Goal: Task Accomplishment & Management: Manage account settings

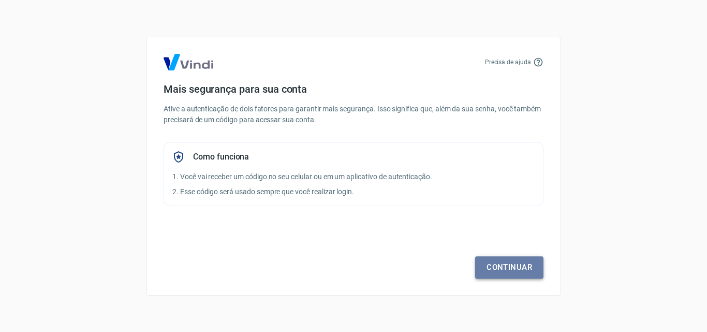
click at [501, 268] on link "Continuar" at bounding box center [509, 267] width 68 height 22
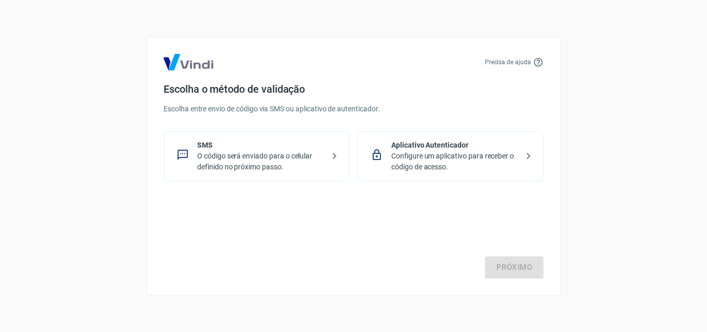
click at [314, 156] on p "O código será enviado para o celular definido no próximo passo." at bounding box center [260, 162] width 127 height 22
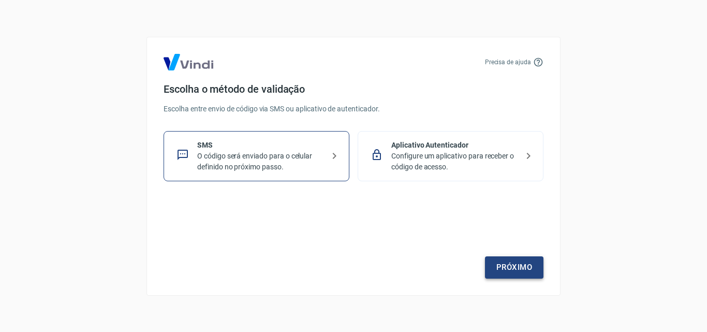
click at [524, 262] on link "Próximo" at bounding box center [514, 267] width 59 height 22
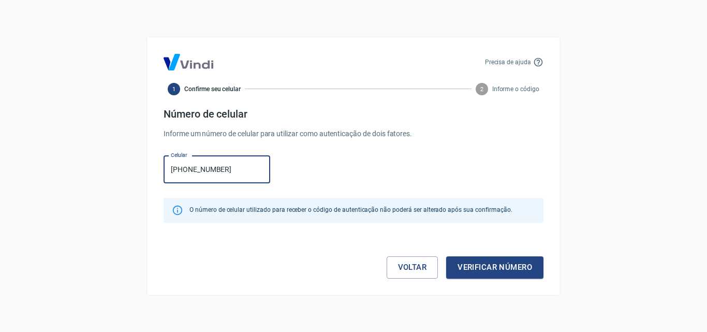
type input "[PHONE_NUMBER]"
click at [524, 262] on button "Verificar número" at bounding box center [494, 267] width 97 height 22
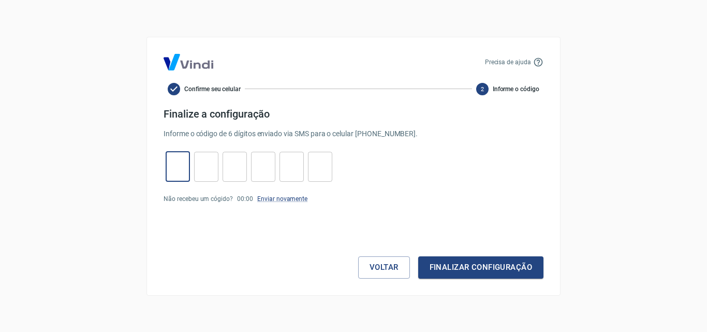
click at [175, 164] on input "tel" at bounding box center [178, 166] width 24 height 22
type input "5"
type input "9"
type input "6"
type input "3"
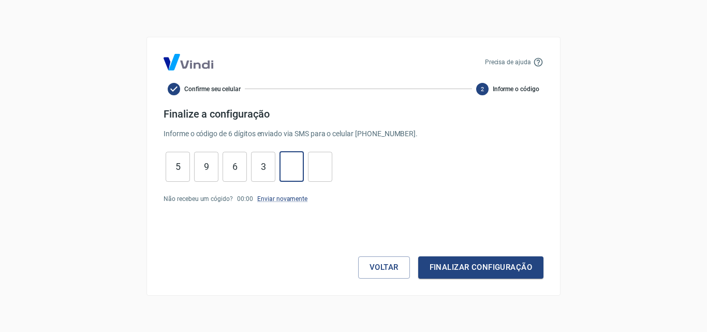
type input "5"
type input "2"
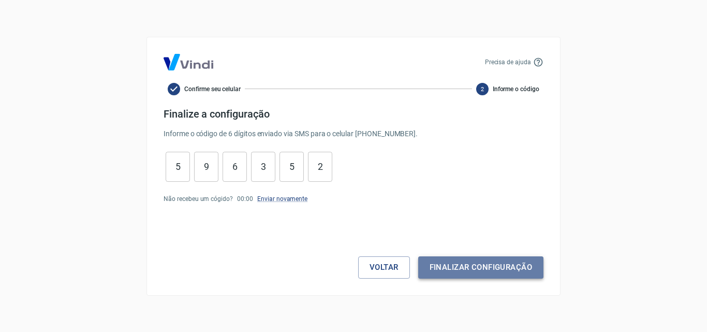
click at [513, 269] on button "Finalizar configuração" at bounding box center [480, 267] width 125 height 22
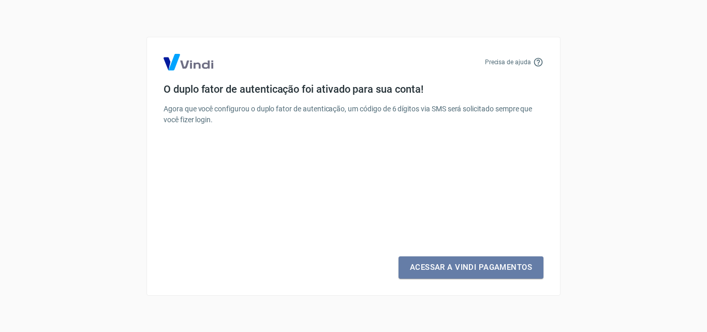
click at [513, 269] on link "Acessar a Vindi Pagamentos" at bounding box center [471, 267] width 145 height 22
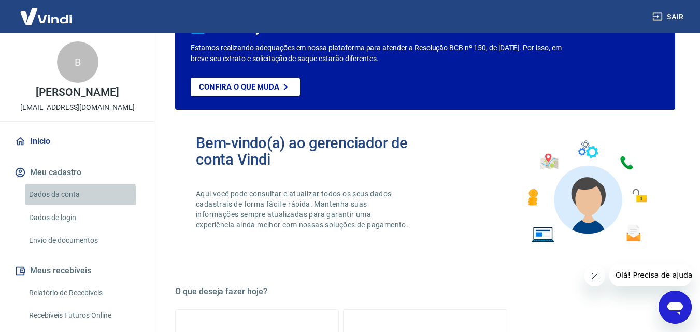
click at [67, 195] on link "Dados da conta" at bounding box center [84, 194] width 118 height 21
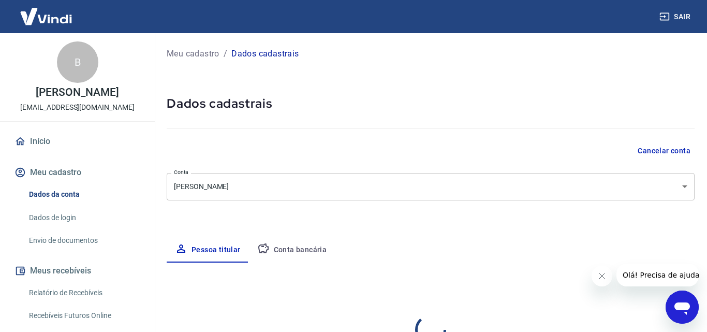
select select "GO"
select select "business"
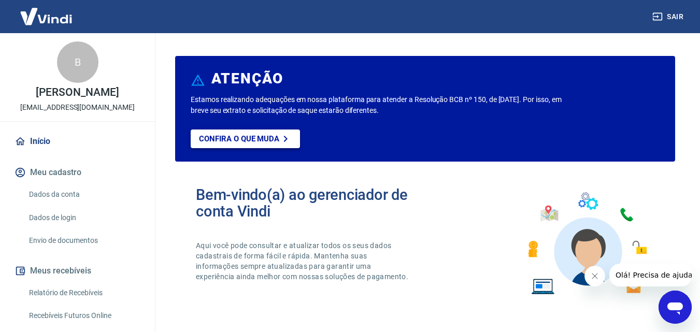
click at [259, 139] on p "Confira o que muda" at bounding box center [239, 138] width 80 height 9
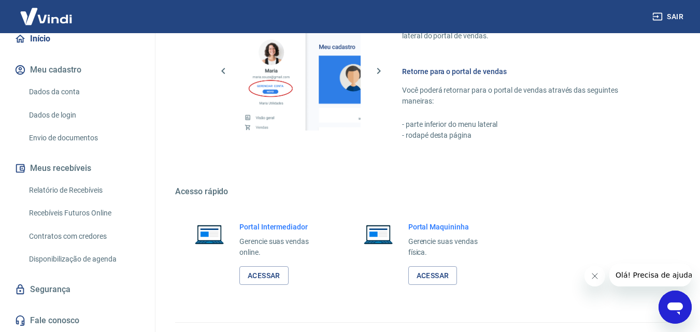
scroll to position [625, 0]
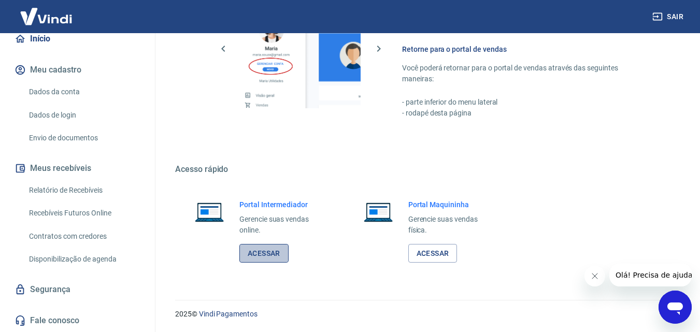
click at [269, 259] on link "Acessar" at bounding box center [263, 253] width 49 height 19
click at [438, 246] on link "Acessar" at bounding box center [432, 253] width 49 height 19
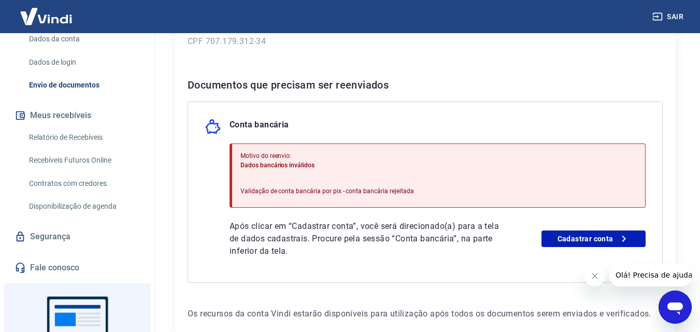
scroll to position [207, 0]
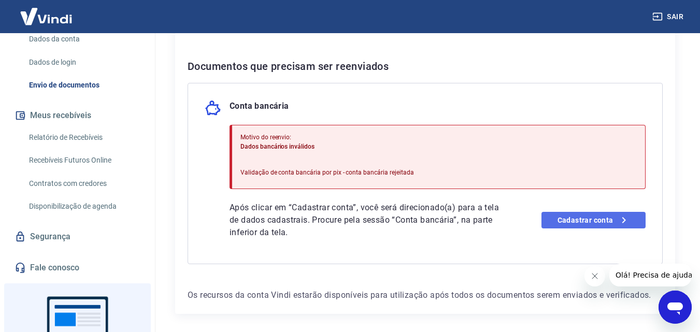
click at [584, 215] on link "Cadastrar conta" at bounding box center [593, 220] width 104 height 17
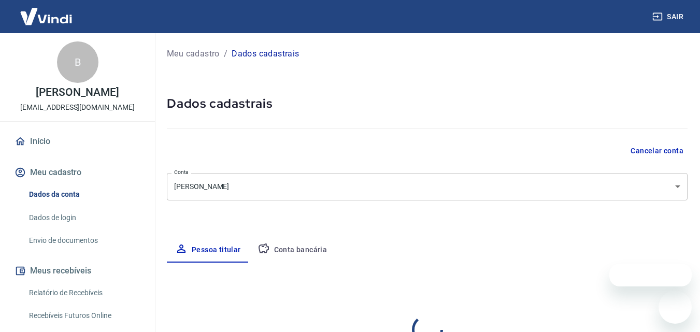
select select "GO"
select select "business"
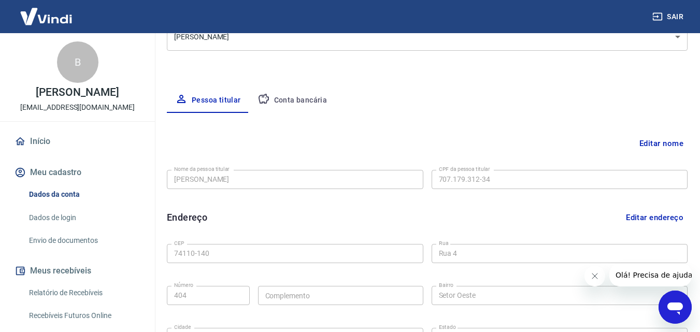
scroll to position [155, 0]
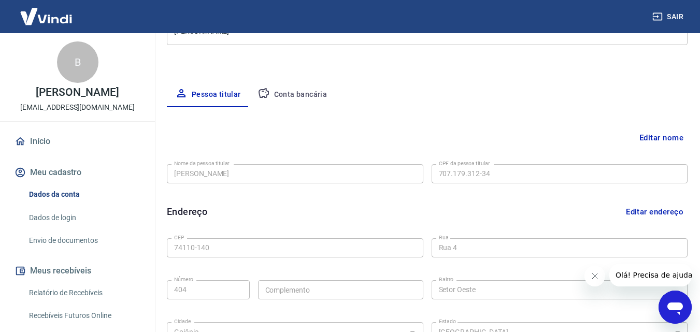
click at [300, 94] on button "Conta bancária" at bounding box center [292, 94] width 86 height 25
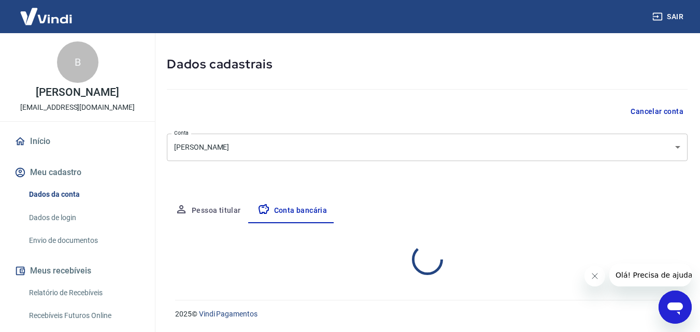
scroll to position [39, 0]
select select "1"
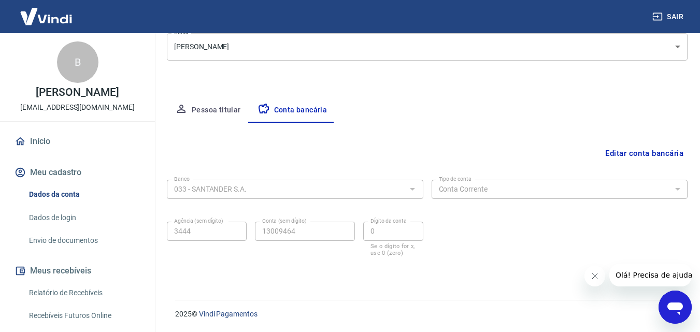
scroll to position [0, 0]
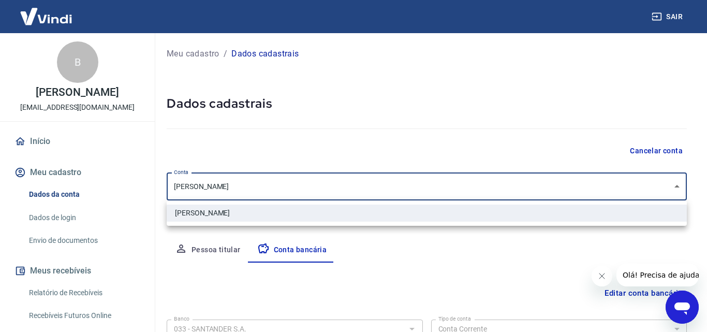
click at [524, 197] on body "Sair B Beatriz Alencar Cardoso acelleradosloja@gmail.com Início Meu cadastro Da…" at bounding box center [353, 166] width 707 height 332
click at [531, 190] on div at bounding box center [353, 166] width 707 height 332
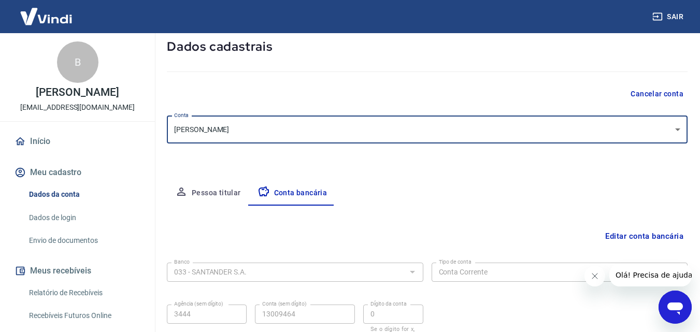
scroll to position [140, 0]
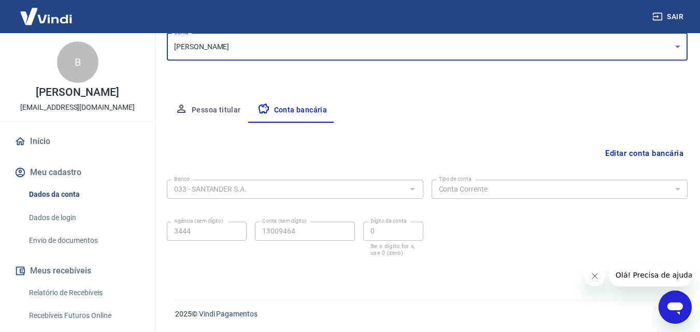
click at [56, 168] on button "Meu cadastro" at bounding box center [77, 172] width 130 height 23
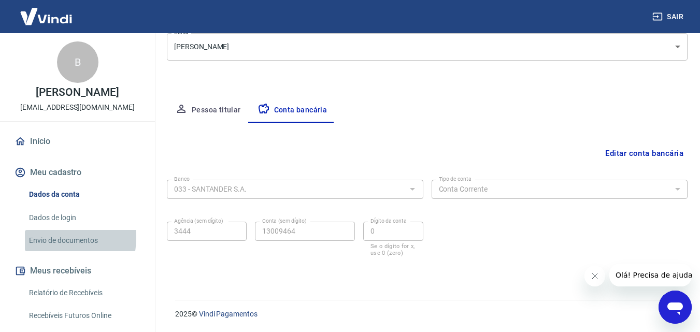
click at [50, 238] on link "Envio de documentos" at bounding box center [84, 240] width 118 height 21
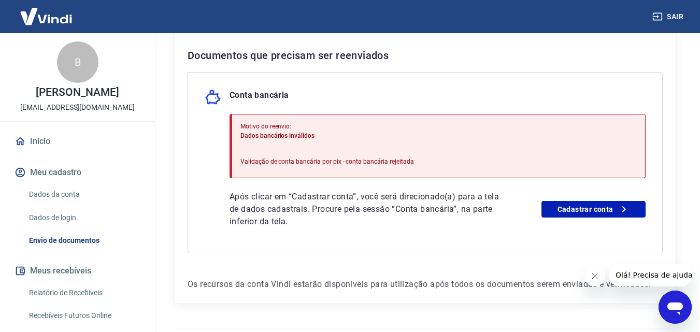
scroll to position [195, 0]
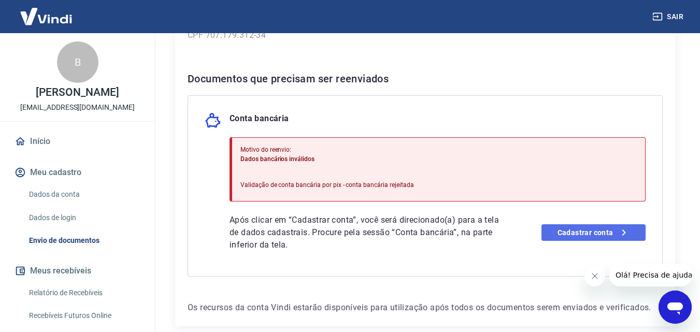
click at [568, 234] on link "Cadastrar conta" at bounding box center [593, 232] width 104 height 17
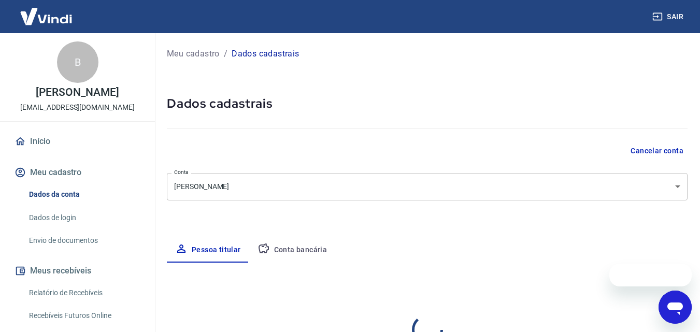
select select "GO"
select select "business"
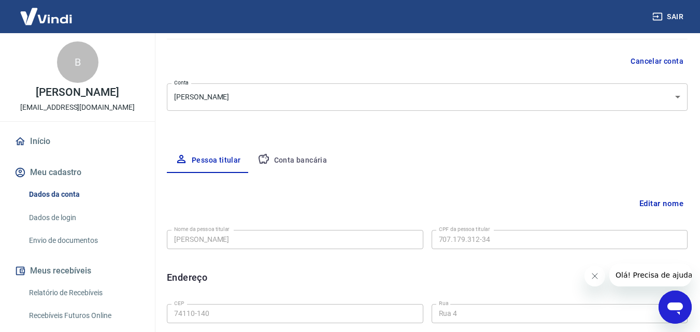
scroll to position [72, 0]
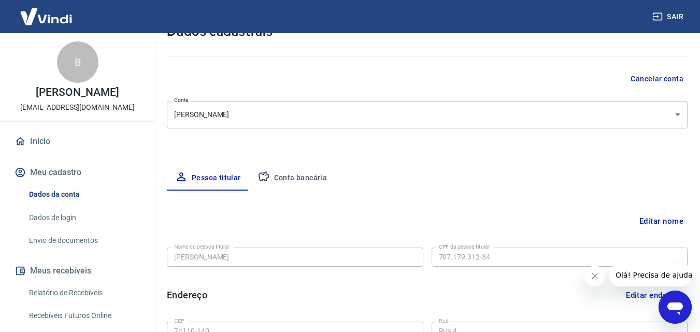
click at [289, 173] on button "Conta bancária" at bounding box center [292, 178] width 86 height 25
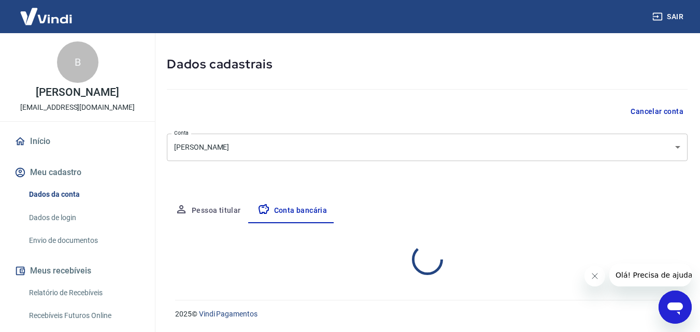
select select "1"
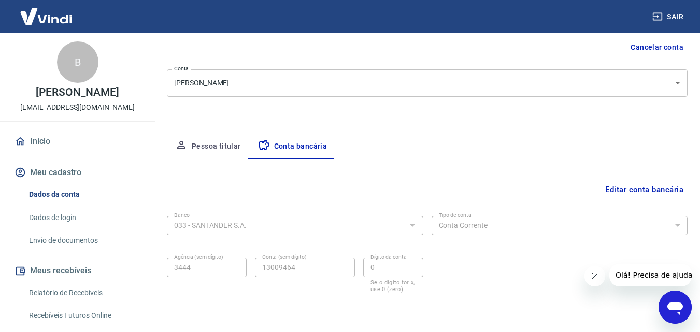
scroll to position [140, 0]
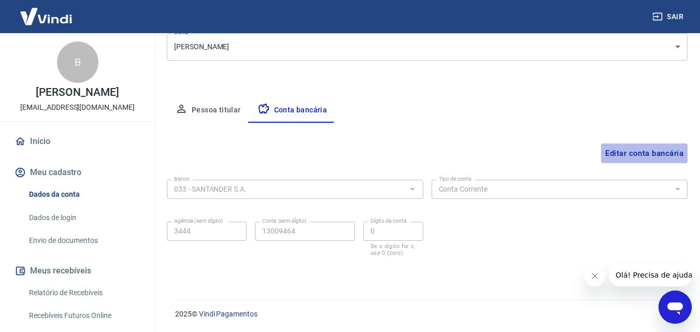
click at [628, 154] on button "Editar conta bancária" at bounding box center [644, 153] width 86 height 20
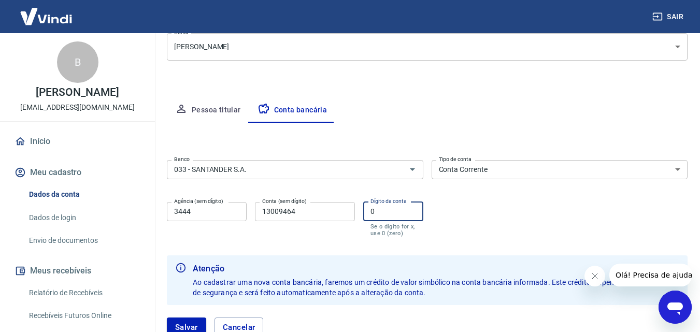
click at [395, 212] on input "0" at bounding box center [393, 211] width 60 height 19
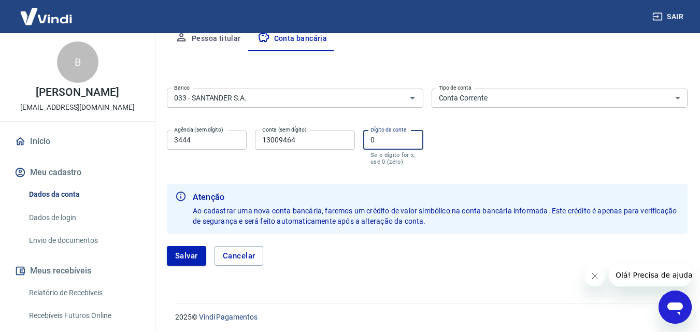
scroll to position [214, 0]
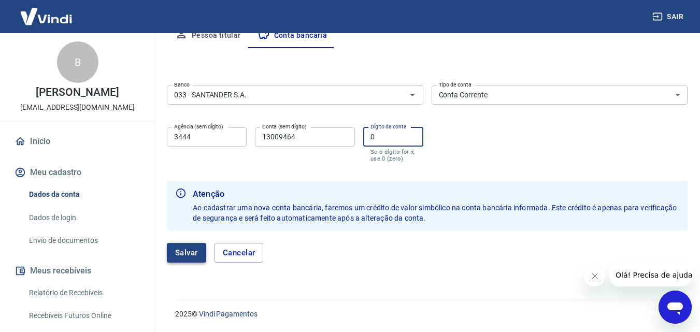
click at [185, 250] on button "Salvar" at bounding box center [186, 253] width 39 height 20
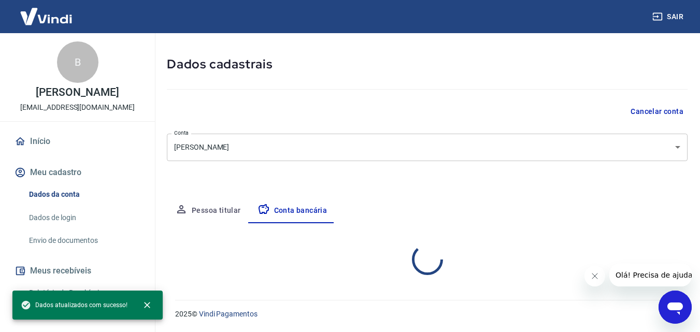
select select "1"
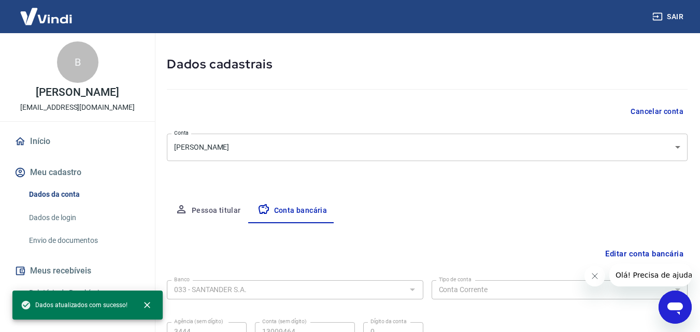
scroll to position [140, 0]
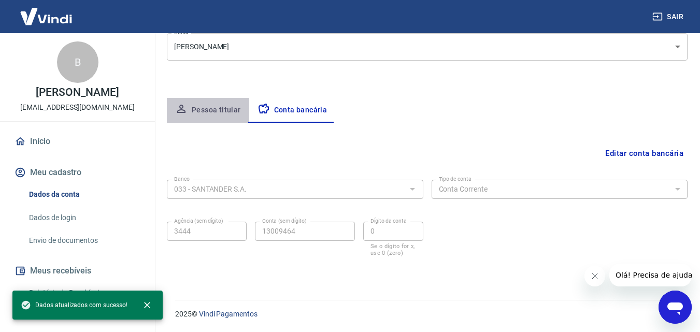
click at [207, 109] on button "Pessoa titular" at bounding box center [208, 110] width 82 height 25
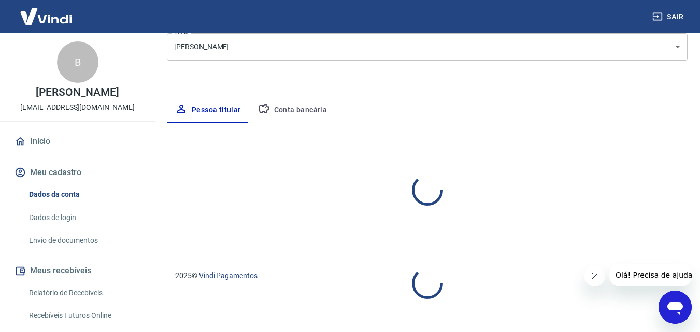
select select "GO"
select select "business"
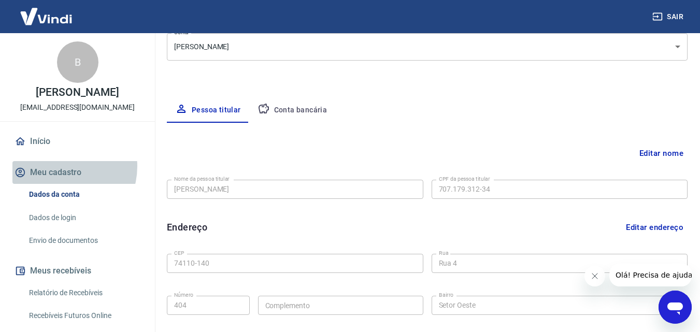
drag, startPoint x: 60, startPoint y: 166, endPoint x: 148, endPoint y: 156, distance: 89.1
click at [60, 166] on button "Meu cadastro" at bounding box center [77, 172] width 130 height 23
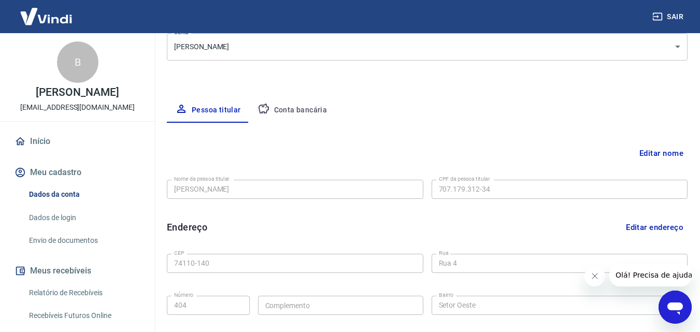
click at [66, 174] on button "Meu cadastro" at bounding box center [77, 172] width 130 height 23
click at [280, 111] on button "Conta bancária" at bounding box center [292, 110] width 86 height 25
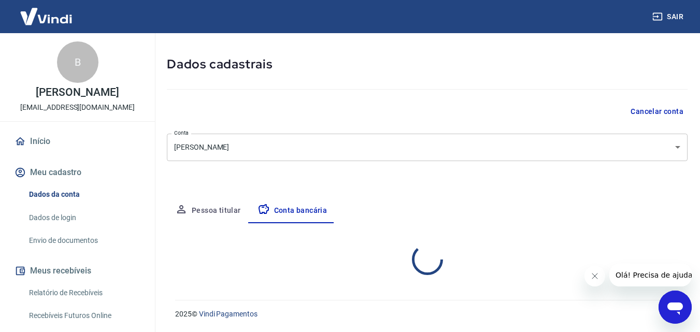
select select "1"
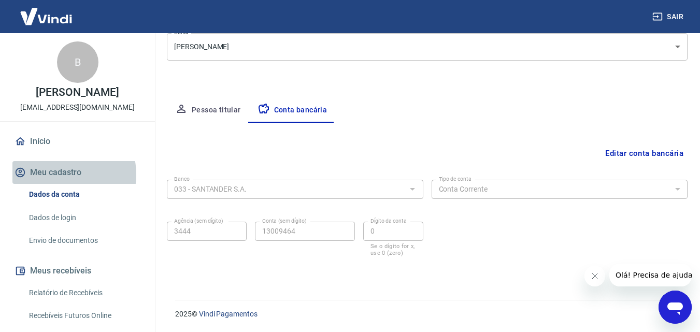
click at [59, 175] on button "Meu cadastro" at bounding box center [77, 172] width 130 height 23
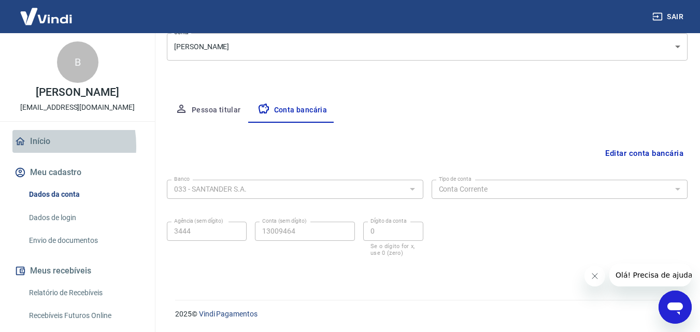
click at [28, 145] on link "Início" at bounding box center [77, 141] width 130 height 23
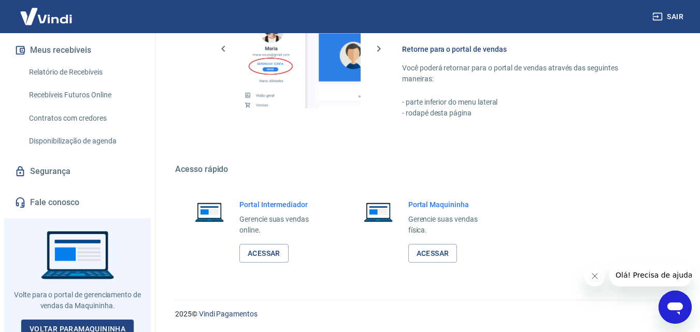
scroll to position [228, 0]
